Goal: Task Accomplishment & Management: Use online tool/utility

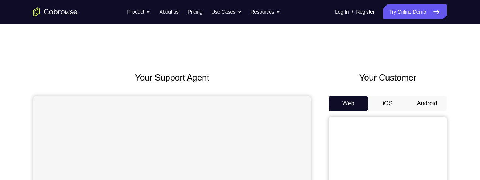
click at [425, 100] on button "Android" at bounding box center [426, 103] width 39 height 15
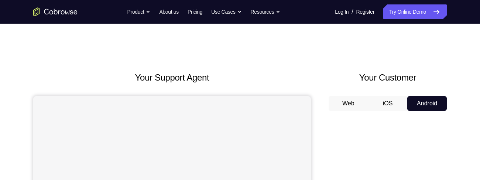
click at [351, 103] on button "Web" at bounding box center [347, 103] width 39 height 15
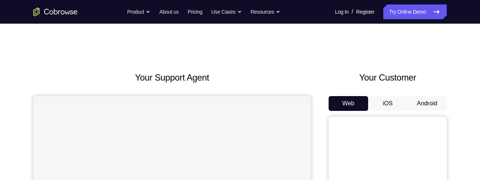
click at [425, 104] on button "Android" at bounding box center [426, 103] width 39 height 15
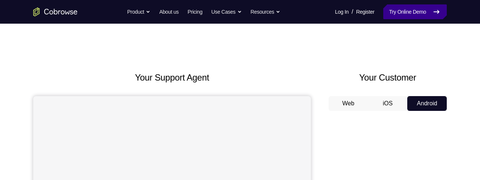
click at [389, 12] on link "Try Online Demo" at bounding box center [414, 11] width 63 height 15
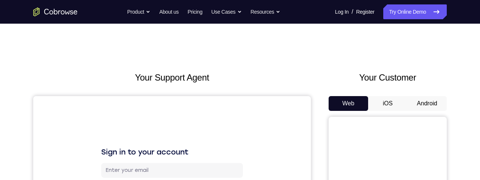
click at [428, 106] on button "Android" at bounding box center [426, 103] width 39 height 15
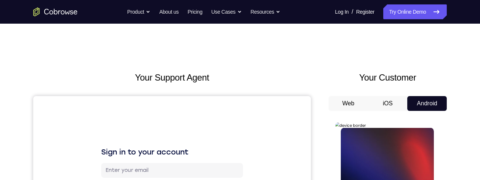
scroll to position [92, 0]
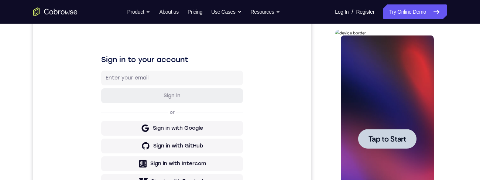
click at [386, 131] on div at bounding box center [386, 139] width 58 height 20
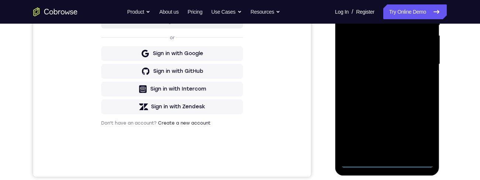
scroll to position [185, 0]
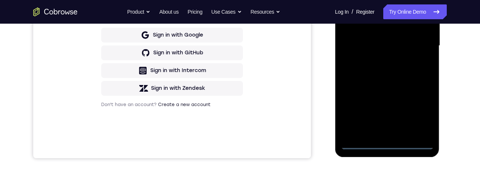
click at [384, 145] on div at bounding box center [386, 45] width 93 height 207
click at [387, 147] on div at bounding box center [386, 45] width 93 height 207
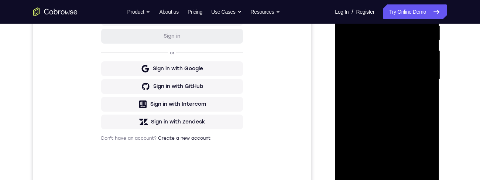
click at [421, 136] on div at bounding box center [386, 79] width 93 height 207
click at [420, 143] on div at bounding box center [386, 79] width 93 height 207
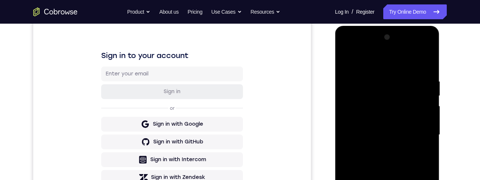
scroll to position [67, 0]
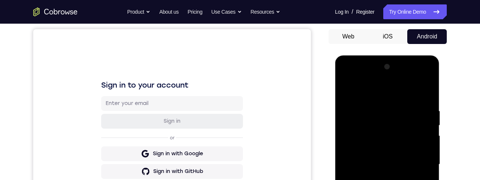
click at [387, 92] on div at bounding box center [386, 164] width 93 height 207
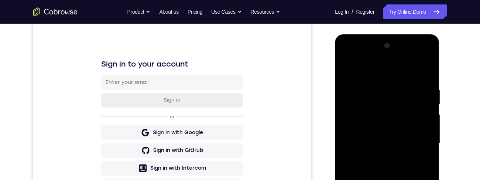
click at [417, 141] on div at bounding box center [386, 143] width 93 height 207
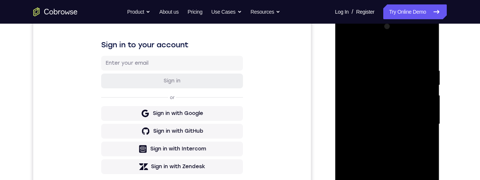
scroll to position [107, 0]
click at [379, 136] on div at bounding box center [386, 123] width 93 height 207
click at [405, 118] on div at bounding box center [386, 123] width 93 height 207
click at [412, 109] on div at bounding box center [386, 123] width 93 height 207
click at [425, 130] on div at bounding box center [386, 123] width 93 height 207
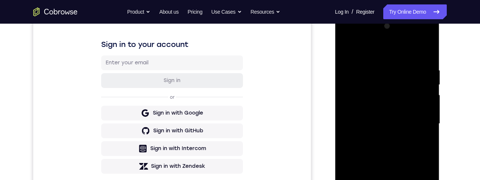
click at [425, 131] on div at bounding box center [386, 123] width 93 height 207
click at [424, 125] on div at bounding box center [386, 123] width 93 height 207
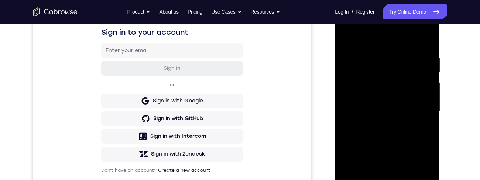
scroll to position [123, 0]
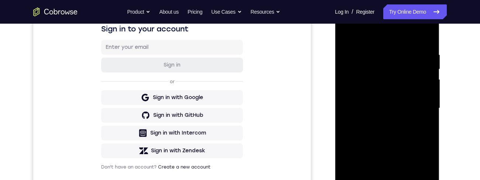
click at [425, 128] on div at bounding box center [386, 108] width 93 height 207
click at [427, 34] on div at bounding box center [386, 108] width 93 height 207
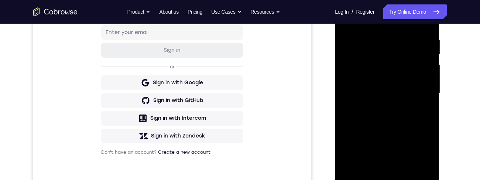
scroll to position [90, 0]
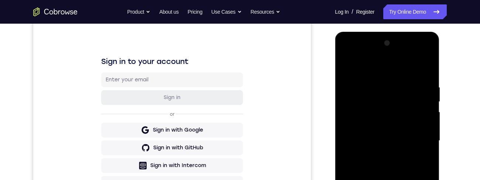
click at [375, 83] on div at bounding box center [386, 140] width 93 height 207
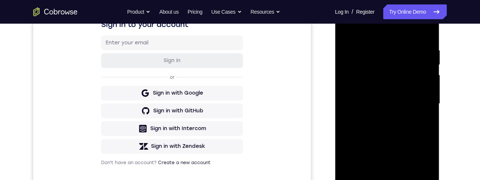
scroll to position [152, 0]
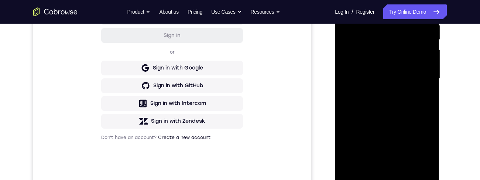
click at [417, 166] on div at bounding box center [386, 78] width 93 height 207
click at [425, 79] on div at bounding box center [386, 78] width 93 height 207
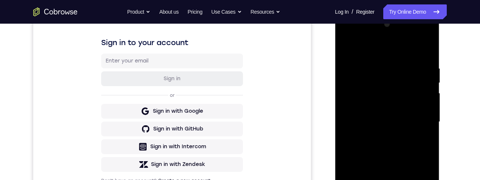
scroll to position [109, 0]
click at [428, 48] on div at bounding box center [386, 122] width 93 height 207
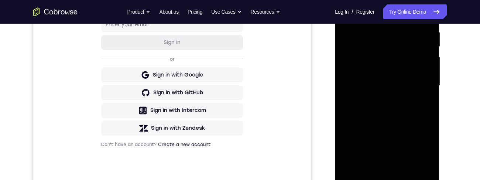
click at [385, 107] on div at bounding box center [386, 85] width 93 height 207
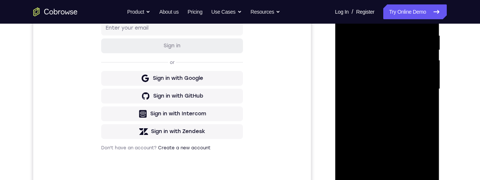
scroll to position [119, 0]
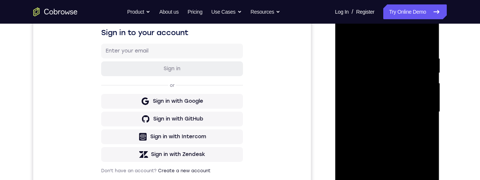
click at [386, 45] on div at bounding box center [386, 111] width 93 height 207
click at [406, 124] on div at bounding box center [386, 111] width 93 height 207
click at [405, 124] on div at bounding box center [386, 111] width 93 height 207
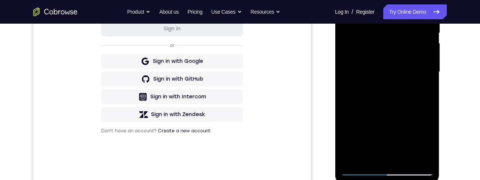
scroll to position [156, 0]
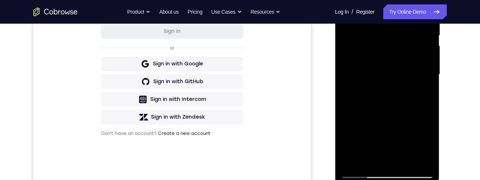
click at [406, 160] on div at bounding box center [386, 74] width 93 height 207
click at [407, 162] on div at bounding box center [386, 74] width 93 height 207
click at [405, 160] on div at bounding box center [386, 74] width 93 height 207
click at [405, 100] on div at bounding box center [386, 74] width 93 height 207
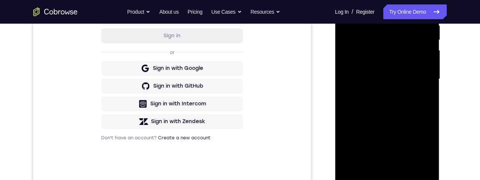
scroll to position [147, 0]
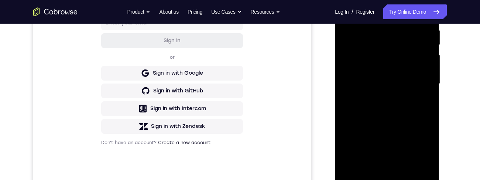
click at [418, 96] on div at bounding box center [386, 83] width 93 height 207
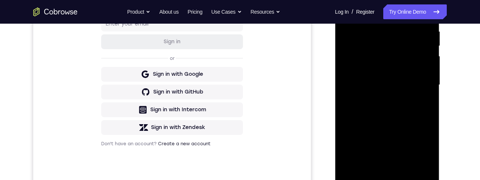
click at [409, 112] on div at bounding box center [386, 85] width 93 height 207
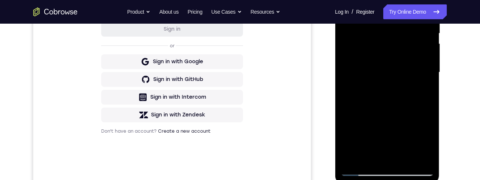
scroll to position [170, 0]
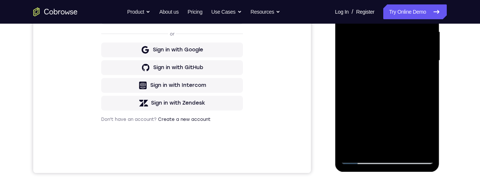
click at [385, 145] on div at bounding box center [386, 60] width 93 height 207
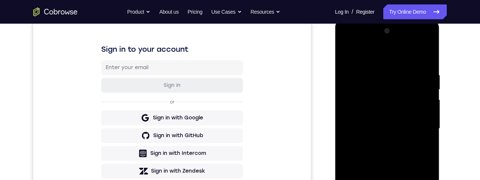
scroll to position [94, 0]
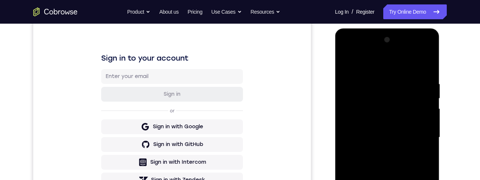
click at [352, 61] on div at bounding box center [386, 137] width 93 height 207
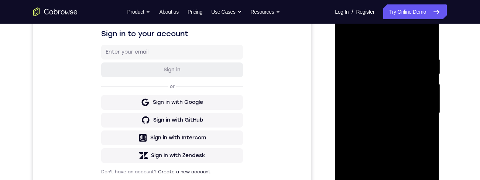
scroll to position [123, 0]
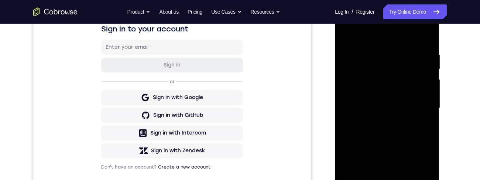
click at [410, 100] on div at bounding box center [386, 108] width 93 height 207
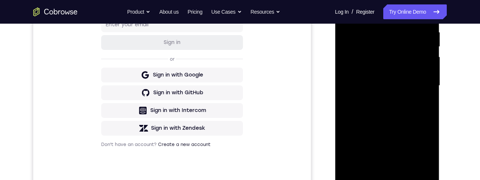
scroll to position [155, 0]
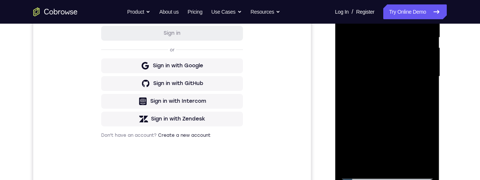
click at [375, 158] on div at bounding box center [386, 76] width 93 height 207
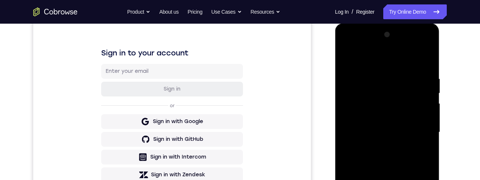
click at [346, 56] on div at bounding box center [386, 132] width 93 height 207
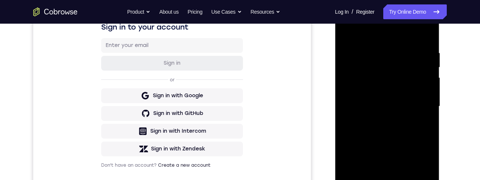
scroll to position [149, 0]
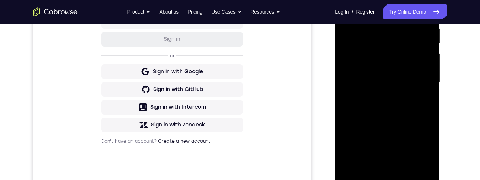
click at [404, 106] on div at bounding box center [386, 82] width 93 height 207
click at [384, 165] on div at bounding box center [386, 82] width 93 height 207
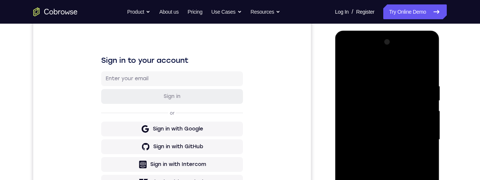
click at [348, 64] on div at bounding box center [386, 139] width 93 height 207
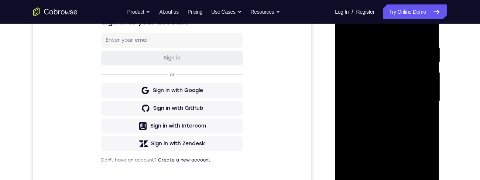
scroll to position [131, 0]
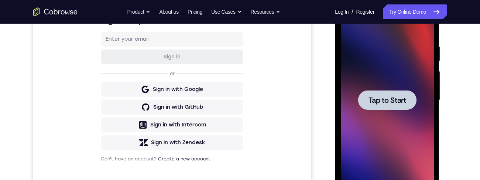
click at [394, 99] on span "Tap to Start" at bounding box center [387, 99] width 38 height 7
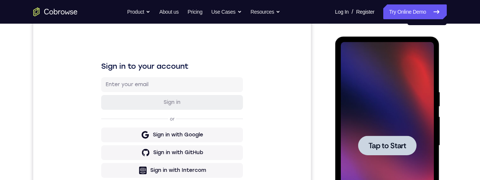
scroll to position [87, 0]
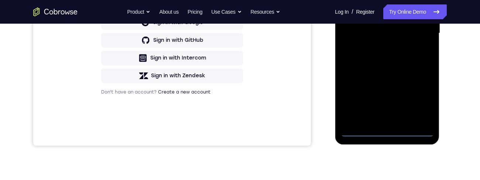
click at [386, 135] on div at bounding box center [386, 33] width 93 height 207
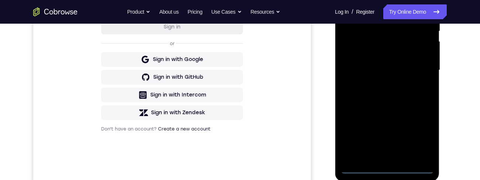
scroll to position [158, 0]
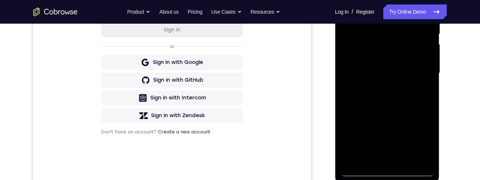
click at [388, 172] on div at bounding box center [386, 73] width 93 height 207
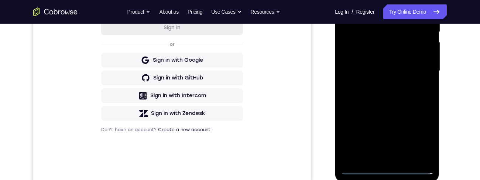
scroll to position [179, 0]
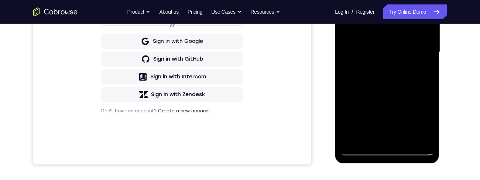
click at [421, 115] on div at bounding box center [386, 52] width 93 height 207
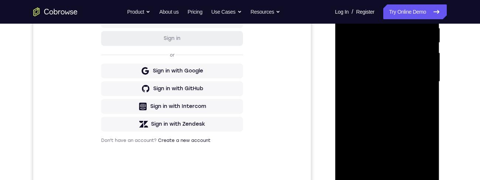
click at [419, 150] on div at bounding box center [386, 81] width 93 height 207
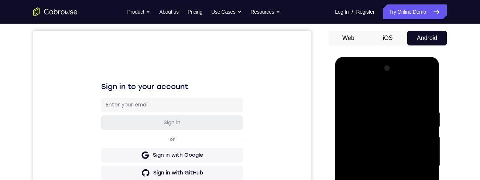
scroll to position [40, 0]
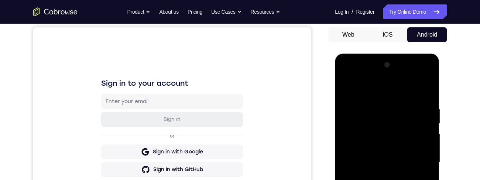
click at [389, 92] on div at bounding box center [386, 162] width 93 height 207
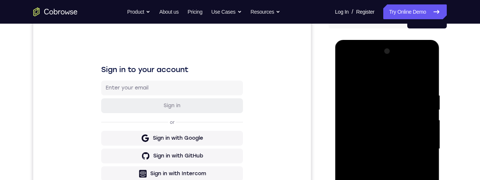
click at [388, 112] on div at bounding box center [386, 148] width 93 height 207
click at [391, 107] on div at bounding box center [386, 148] width 93 height 207
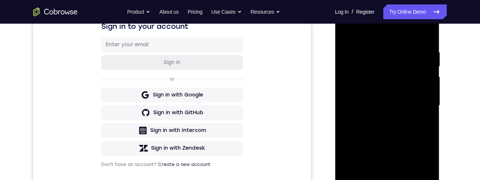
scroll to position [68, 0]
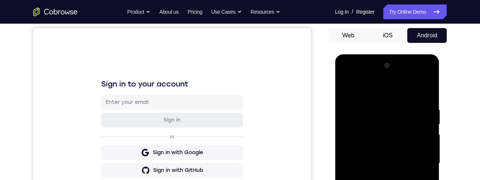
click at [387, 76] on div at bounding box center [386, 163] width 93 height 207
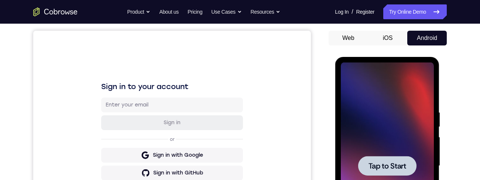
scroll to position [0, 0]
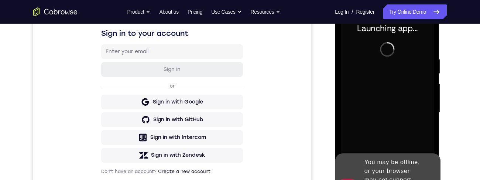
scroll to position [150, 0]
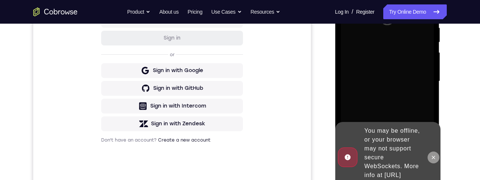
click at [435, 154] on icon at bounding box center [433, 157] width 6 height 6
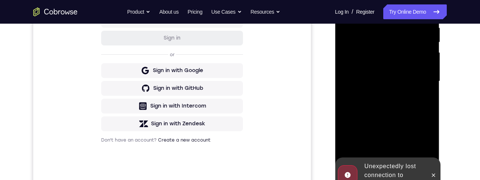
scroll to position [172, 0]
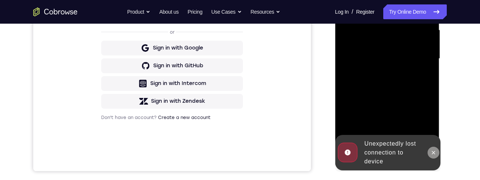
click at [436, 150] on button at bounding box center [433, 152] width 12 height 12
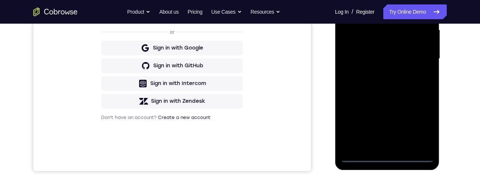
click at [390, 159] on div at bounding box center [386, 58] width 93 height 207
click at [385, 156] on div at bounding box center [386, 58] width 93 height 207
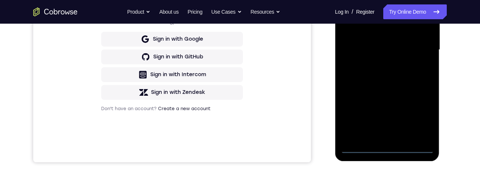
scroll to position [192, 0]
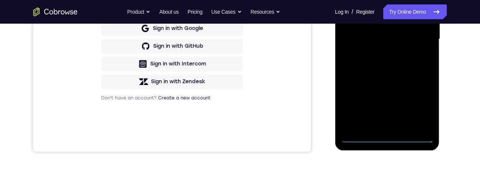
click at [387, 139] on div at bounding box center [386, 39] width 93 height 207
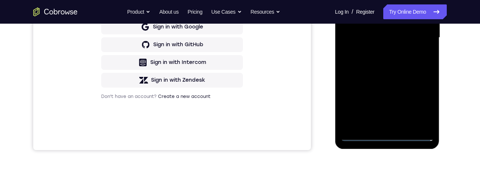
click at [384, 137] on div at bounding box center [386, 37] width 93 height 207
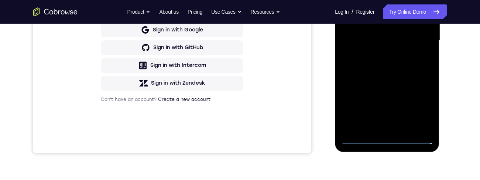
scroll to position [202, 0]
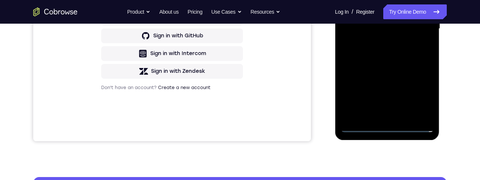
click at [385, 121] on div at bounding box center [386, 28] width 93 height 207
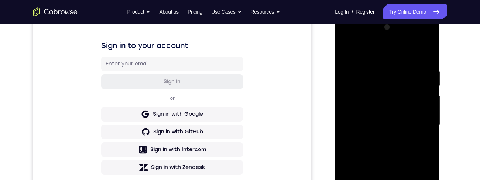
scroll to position [151, 0]
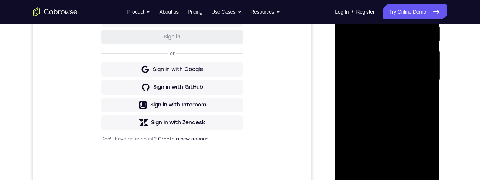
click at [421, 148] on div at bounding box center [386, 80] width 93 height 207
click at [422, 144] on div at bounding box center [386, 80] width 93 height 207
click at [417, 147] on div at bounding box center [386, 80] width 93 height 207
click at [422, 145] on div at bounding box center [386, 80] width 93 height 207
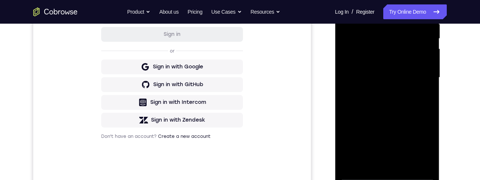
scroll to position [164, 0]
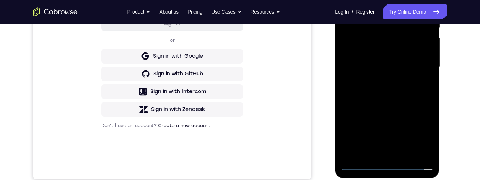
click at [425, 131] on div at bounding box center [386, 66] width 93 height 207
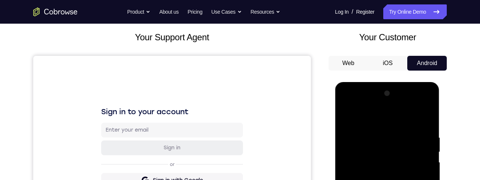
scroll to position [33, 0]
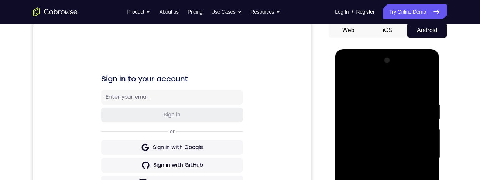
scroll to position [104, 0]
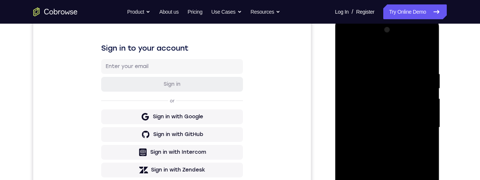
click at [421, 126] on div at bounding box center [386, 127] width 93 height 207
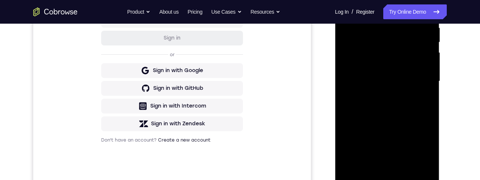
scroll to position [150, 0]
click at [381, 91] on div at bounding box center [386, 80] width 93 height 207
click at [379, 93] on div at bounding box center [386, 80] width 93 height 207
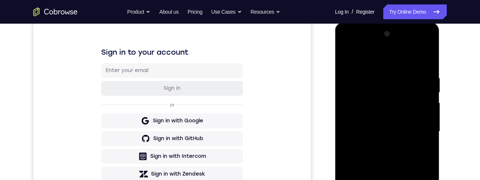
scroll to position [116, 0]
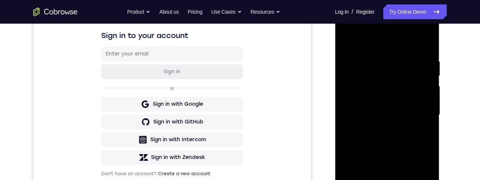
click at [379, 130] on div at bounding box center [386, 114] width 93 height 207
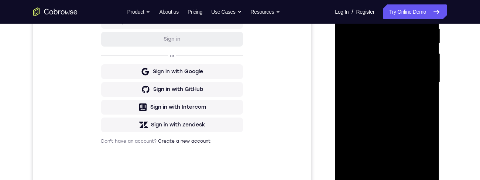
scroll to position [150, 0]
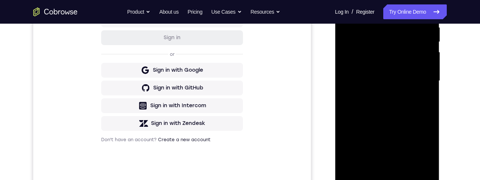
click at [410, 62] on div at bounding box center [386, 80] width 93 height 207
click at [408, 64] on div at bounding box center [386, 80] width 93 height 207
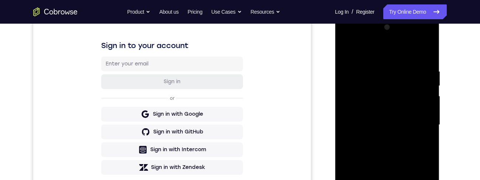
scroll to position [106, 0]
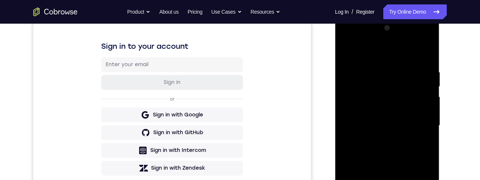
click at [405, 91] on div at bounding box center [386, 125] width 93 height 207
click at [390, 94] on div at bounding box center [386, 125] width 93 height 207
click at [408, 89] on div at bounding box center [386, 125] width 93 height 207
click at [409, 89] on div at bounding box center [386, 125] width 93 height 207
click at [372, 93] on div at bounding box center [386, 125] width 93 height 207
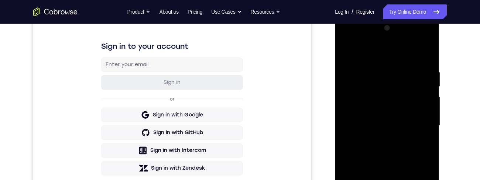
click at [398, 93] on div at bounding box center [386, 125] width 93 height 207
click at [409, 110] on div at bounding box center [386, 125] width 93 height 207
click at [420, 125] on div at bounding box center [386, 125] width 93 height 207
click at [414, 127] on div at bounding box center [386, 125] width 93 height 207
click at [424, 149] on div at bounding box center [386, 125] width 93 height 207
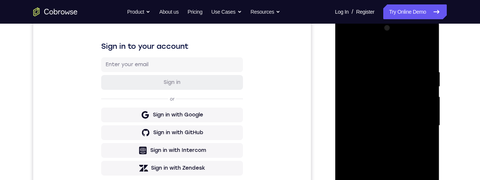
click at [413, 125] on div at bounding box center [386, 125] width 93 height 207
click at [421, 126] on div at bounding box center [386, 125] width 93 height 207
click at [408, 124] on div at bounding box center [386, 125] width 93 height 207
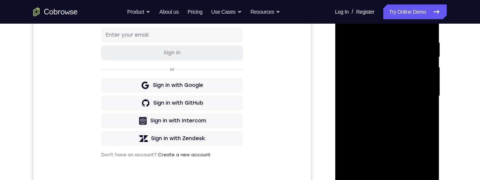
scroll to position [151, 0]
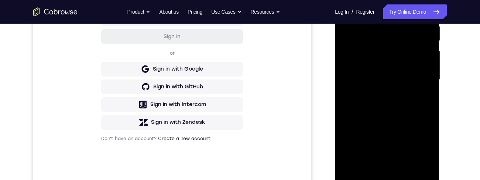
click at [415, 100] on div at bounding box center [386, 79] width 93 height 207
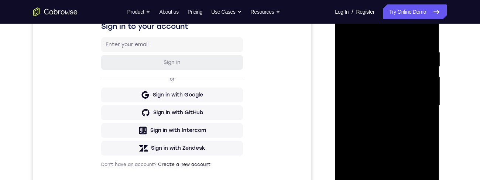
scroll to position [94, 0]
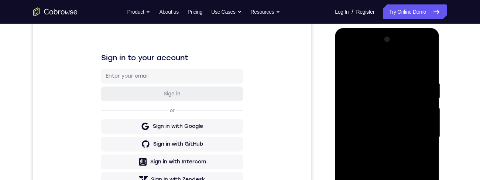
click at [349, 113] on div at bounding box center [386, 137] width 93 height 207
click at [420, 68] on div at bounding box center [386, 137] width 93 height 207
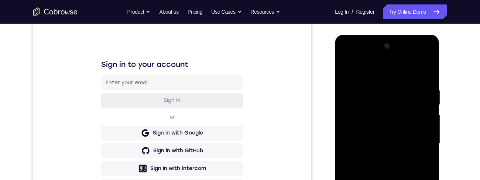
click at [348, 58] on div at bounding box center [386, 143] width 93 height 207
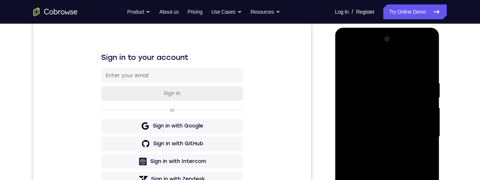
scroll to position [106, 0]
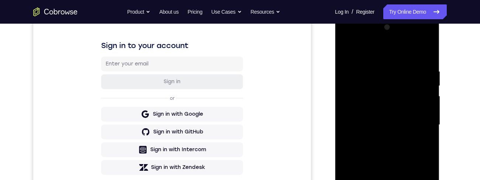
click at [418, 143] on div at bounding box center [386, 124] width 93 height 207
click at [418, 141] on div at bounding box center [386, 124] width 93 height 207
click at [418, 123] on div at bounding box center [386, 124] width 93 height 207
click at [417, 120] on div at bounding box center [386, 124] width 93 height 207
click at [417, 119] on div at bounding box center [386, 124] width 93 height 207
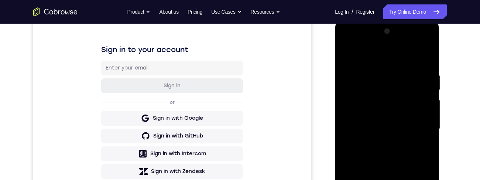
scroll to position [153, 0]
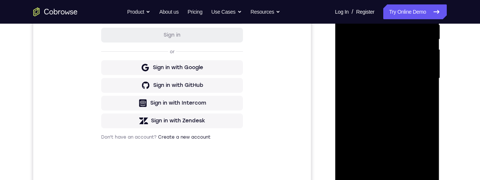
click at [415, 95] on div at bounding box center [386, 78] width 93 height 207
click at [418, 99] on div at bounding box center [386, 79] width 93 height 207
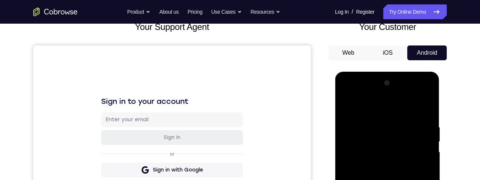
scroll to position [0, 0]
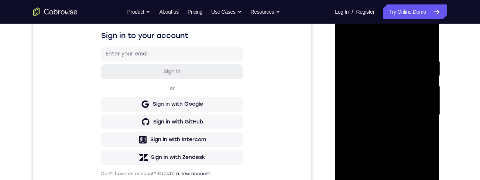
click at [416, 108] on div at bounding box center [386, 114] width 93 height 207
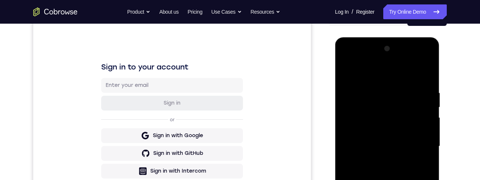
click at [421, 70] on div at bounding box center [386, 146] width 93 height 207
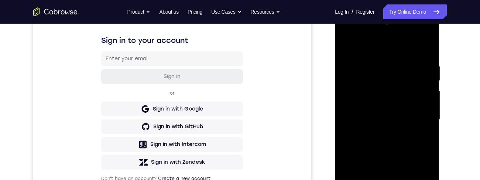
scroll to position [114, 0]
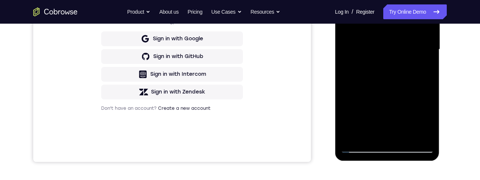
click at [454, 112] on div "Your Support Agent Your Customer Web iOS Android Next Steps We’d be happy to gi…" at bounding box center [240, 85] width 472 height 487
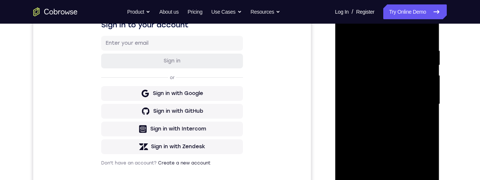
scroll to position [123, 0]
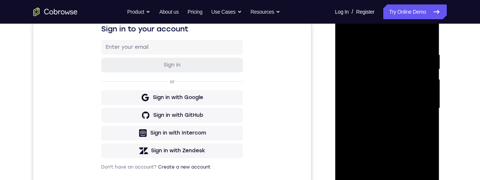
click at [375, 48] on div at bounding box center [386, 108] width 93 height 207
click at [416, 131] on div at bounding box center [386, 108] width 93 height 207
click at [420, 124] on div at bounding box center [386, 108] width 93 height 207
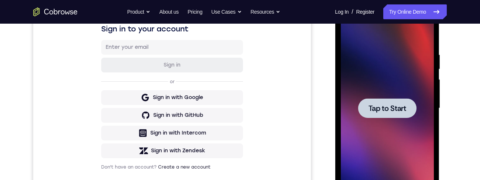
click at [395, 106] on span "Tap to Start" at bounding box center [387, 107] width 38 height 7
click at [453, 98] on div "Your Support Agent Your Customer Web iOS Android Next Steps We’d be happy to gi…" at bounding box center [240, 144] width 472 height 487
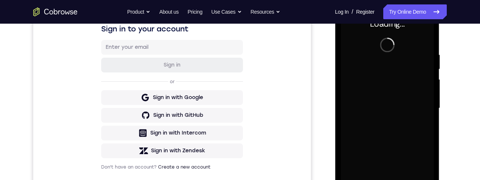
scroll to position [0, 0]
